Goal: Task Accomplishment & Management: Complete application form

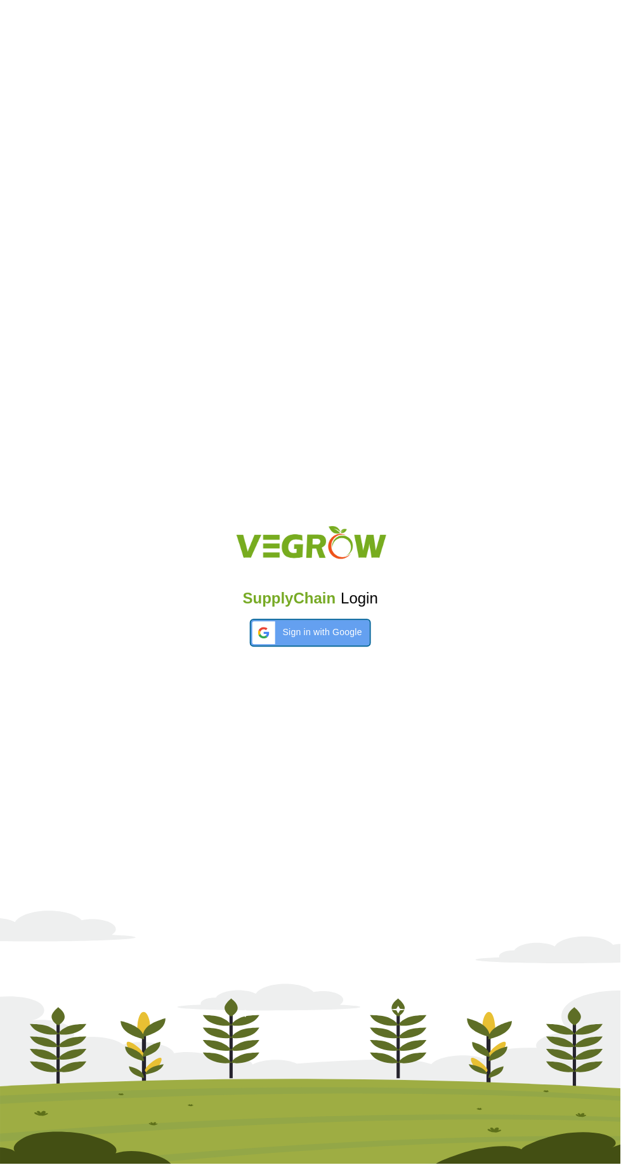
click at [307, 629] on span "Sign in with Google" at bounding box center [322, 632] width 79 height 13
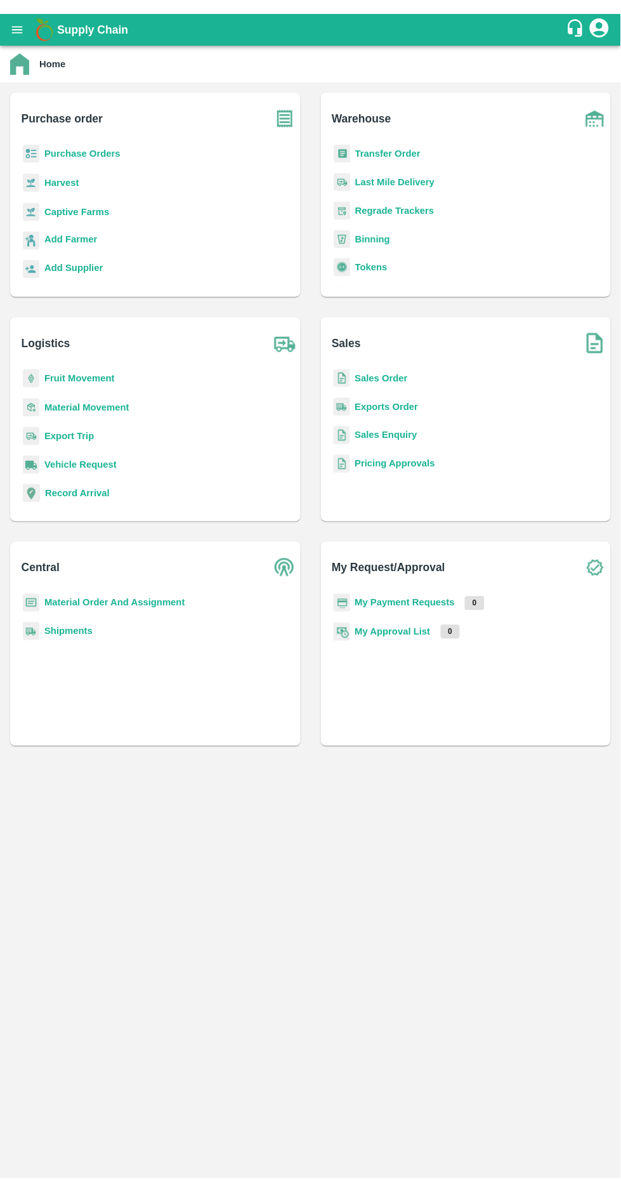
scroll to position [166, 0]
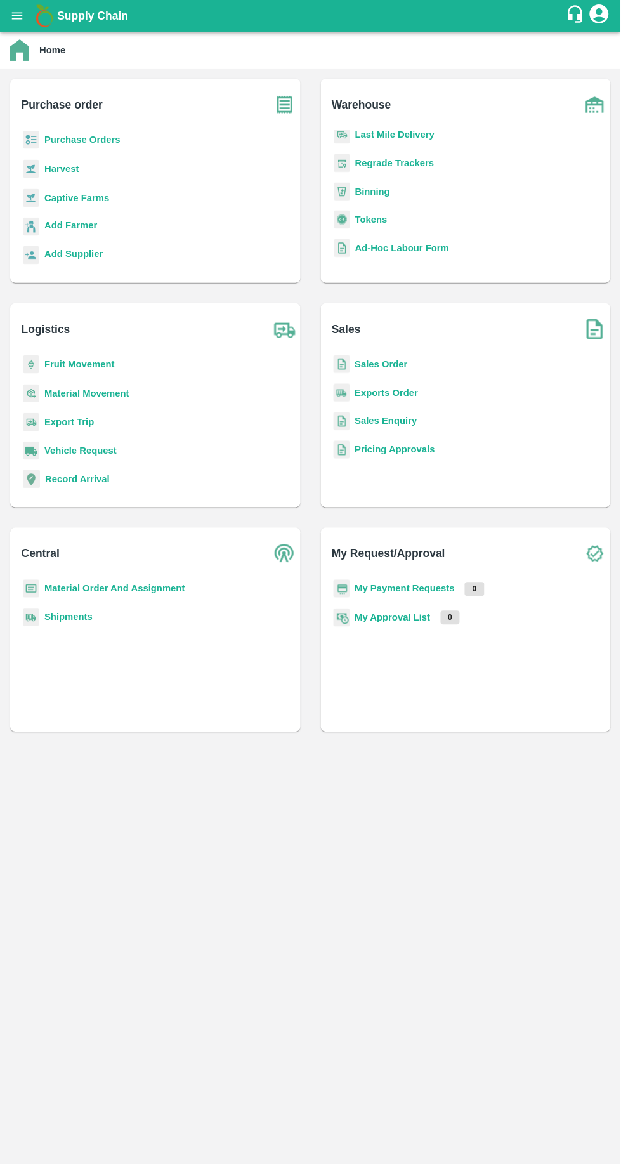
click at [392, 364] on b "Sales Order" at bounding box center [381, 364] width 53 height 10
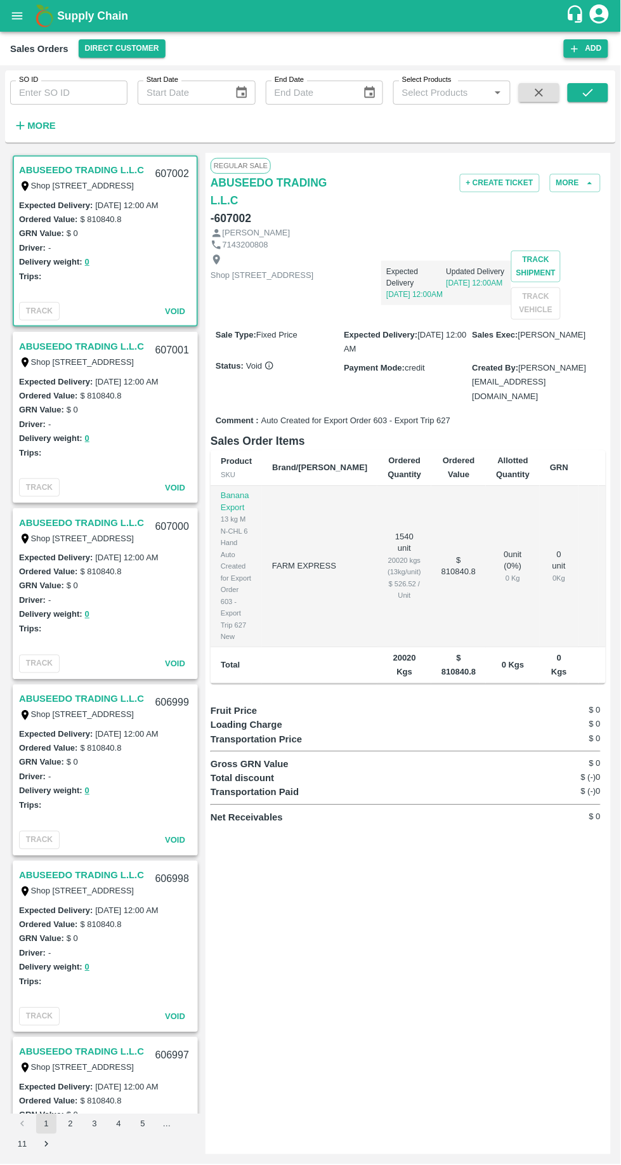
click at [576, 48] on icon "button" at bounding box center [575, 48] width 7 height 7
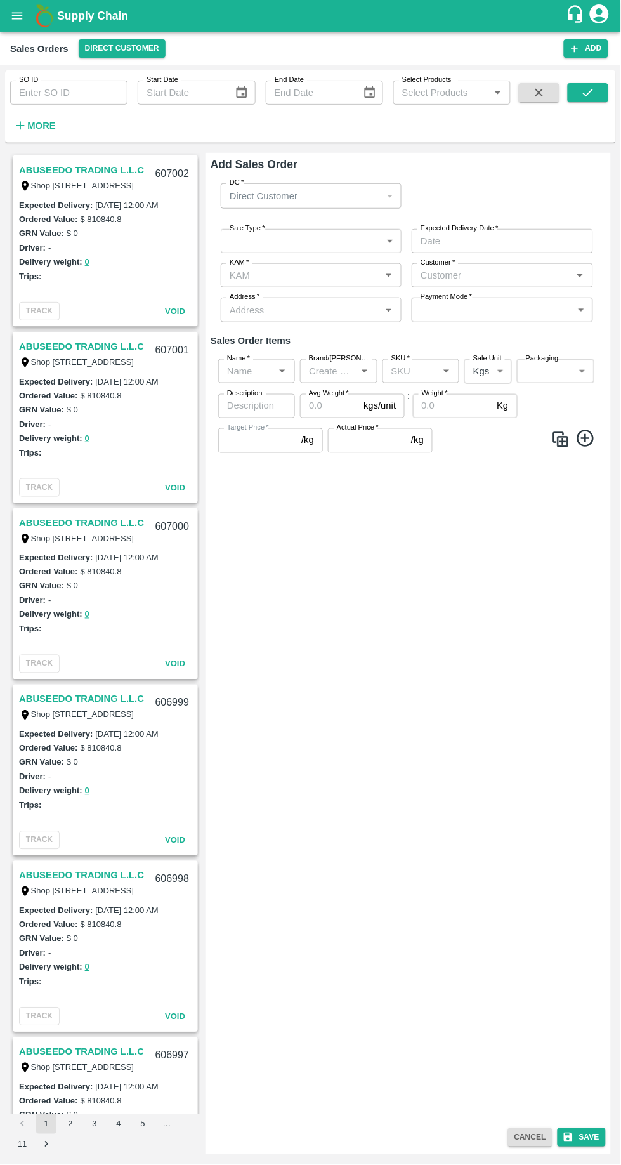
click at [333, 274] on input "KAM   *" at bounding box center [293, 275] width 136 height 16
click at [299, 326] on div "[PERSON_NAME] L" at bounding box center [311, 326] width 181 height 22
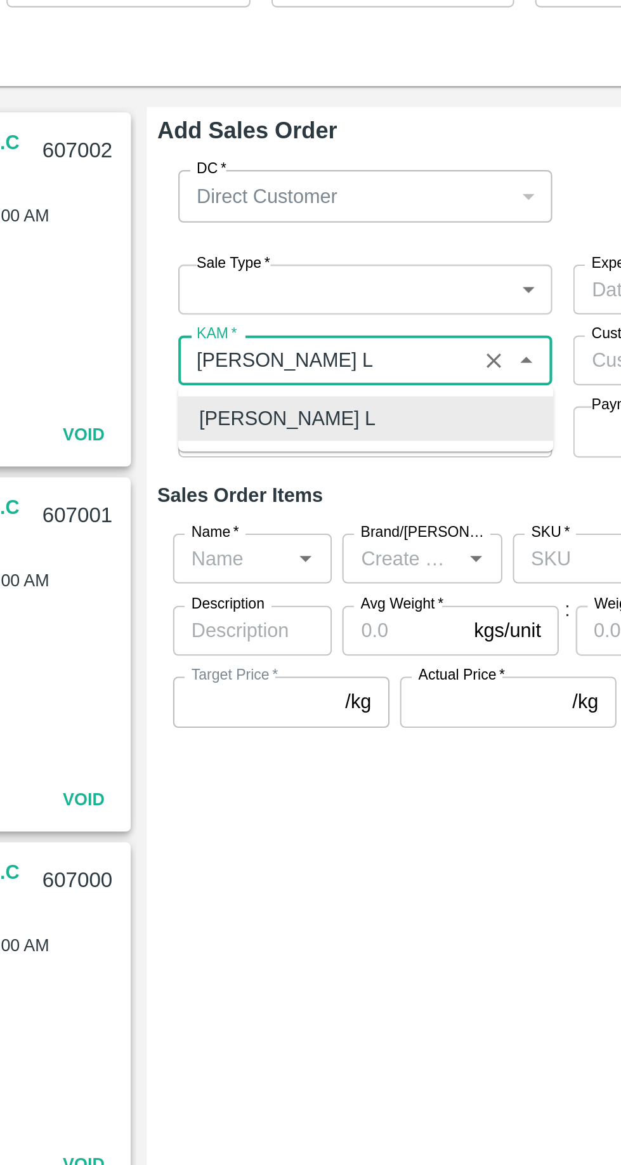
click at [302, 298] on div "[PERSON_NAME] L" at bounding box center [311, 304] width 181 height 22
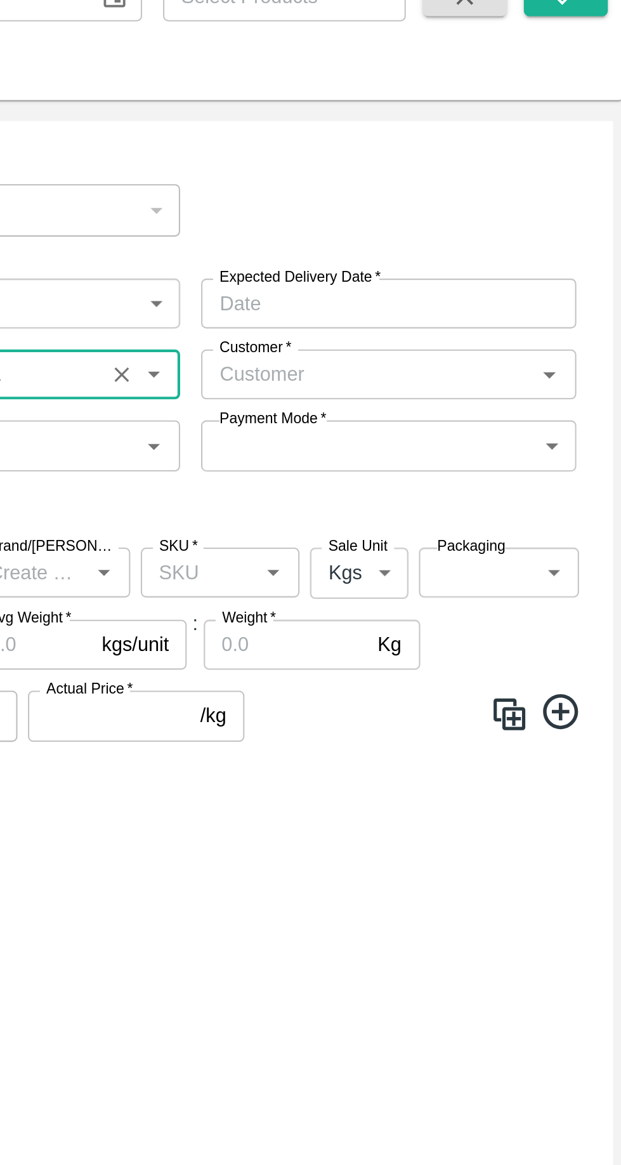
type input "[PERSON_NAME] L"
click at [493, 271] on input "Customer   *" at bounding box center [492, 275] width 152 height 16
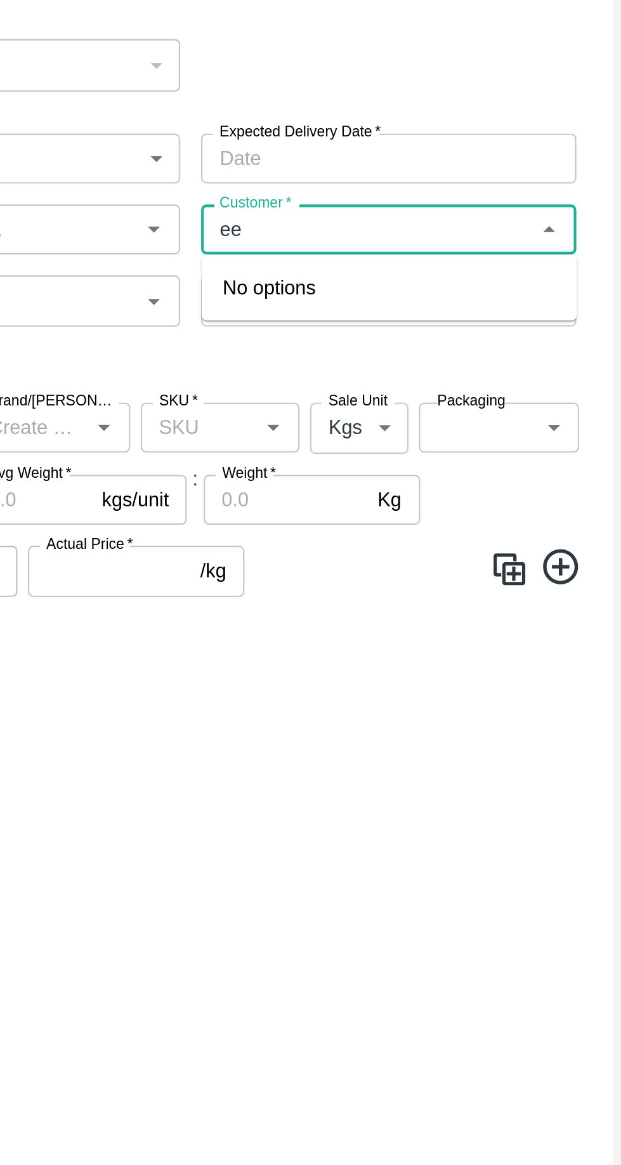
type input "e"
